Goal: Navigation & Orientation: Go to known website

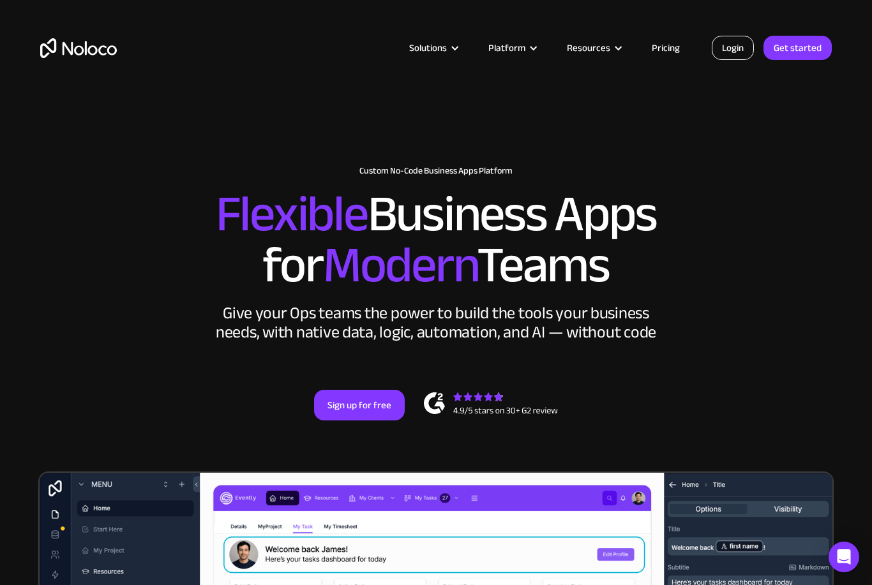
click at [721, 40] on link "Login" at bounding box center [733, 48] width 42 height 24
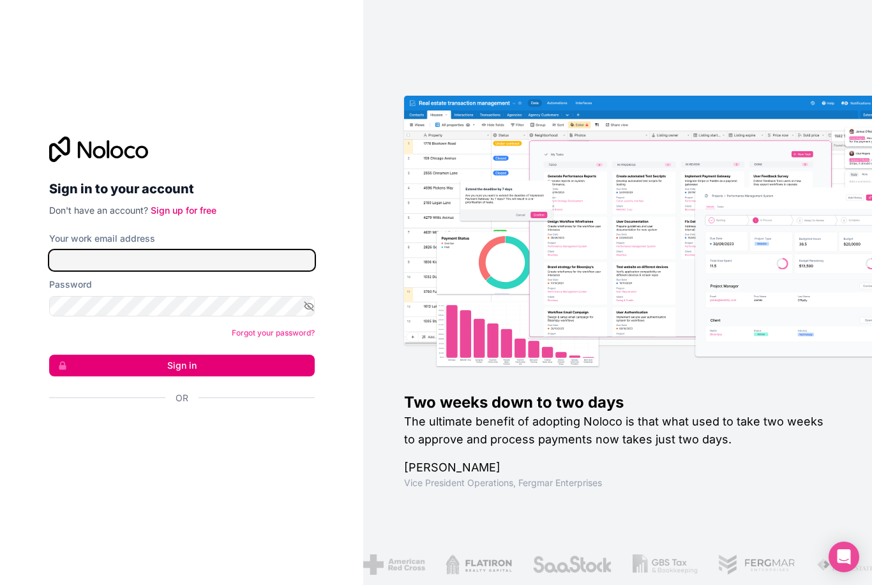
click at [213, 271] on input "Your work email address" at bounding box center [182, 260] width 266 height 20
type input "[EMAIL_ADDRESS][DOMAIN_NAME]"
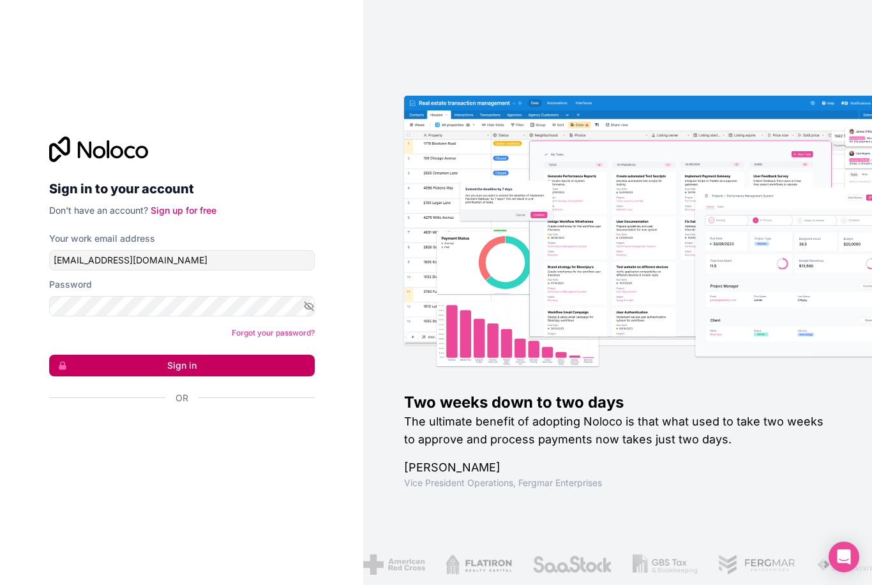
click at [250, 377] on button "Sign in" at bounding box center [182, 366] width 266 height 22
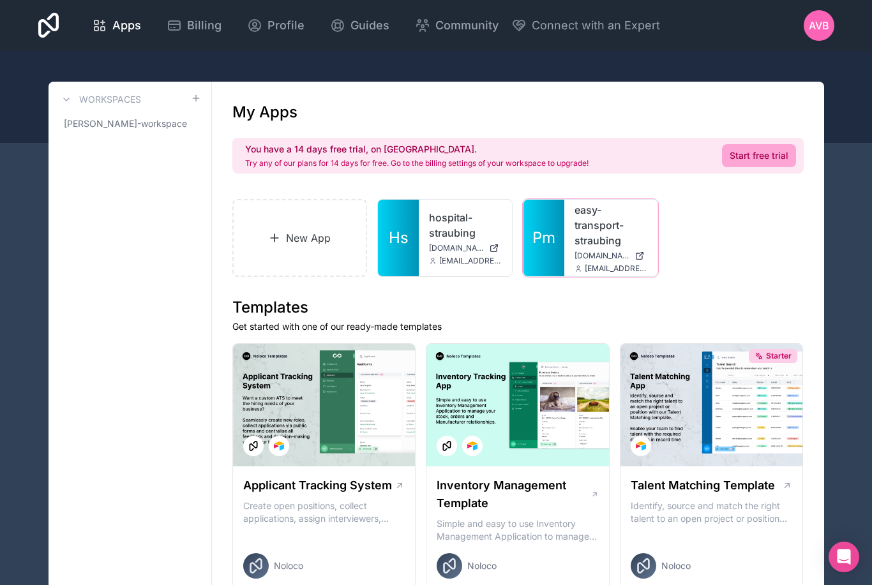
click at [590, 234] on link "easy-transport-straubing" at bounding box center [611, 225] width 73 height 46
click at [581, 230] on link "easy-transport-straubing" at bounding box center [611, 225] width 73 height 46
